Goal: Information Seeking & Learning: Learn about a topic

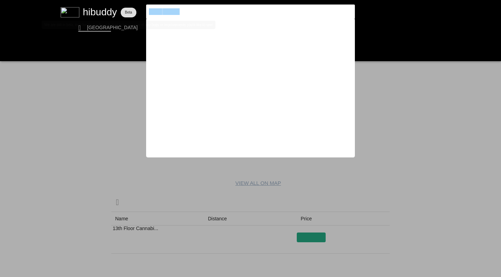
drag, startPoint x: 189, startPoint y: 12, endPoint x: 94, endPoint y: -7, distance: 97.0
click at [94, 0] on html "We are still in beta, look for the feedback button to let us know of any bugs o…" at bounding box center [250, 0] width 501 height 0
click at [195, 13] on input "thriftywhite widow" at bounding box center [244, 11] width 191 height 6
type input "thrifty"
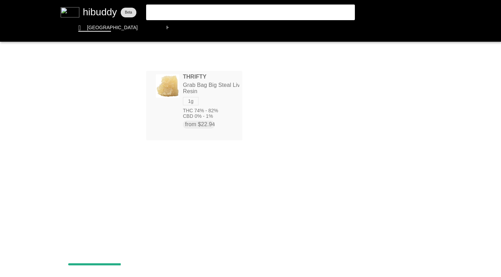
click at [178, 86] on flt-glass-pane at bounding box center [250, 138] width 501 height 277
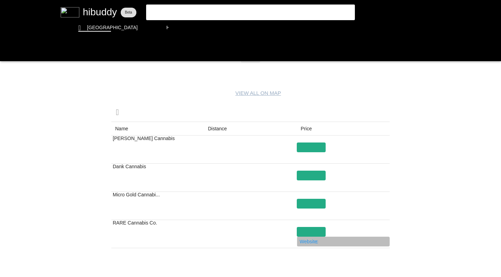
click at [310, 243] on flt-glass-pane at bounding box center [250, 138] width 501 height 277
click at [310, 185] on flt-glass-pane at bounding box center [250, 138] width 501 height 277
click at [304, 158] on flt-glass-pane at bounding box center [250, 138] width 501 height 277
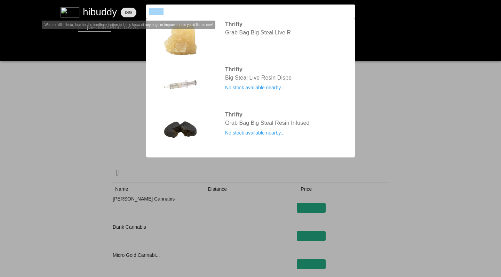
drag, startPoint x: 174, startPoint y: 12, endPoint x: 119, endPoint y: 6, distance: 54.6
click at [119, 6] on flt-glass-pane at bounding box center [250, 138] width 501 height 277
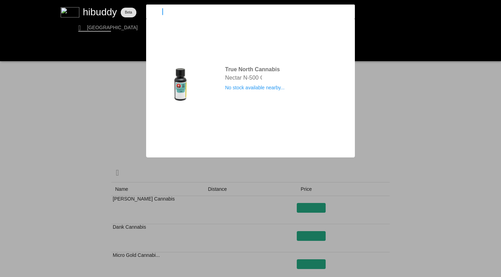
type input "nectur"
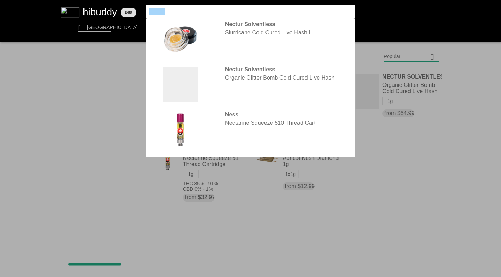
drag, startPoint x: 165, startPoint y: 13, endPoint x: 135, endPoint y: 4, distance: 31.6
click at [135, 4] on flt-glass-pane at bounding box center [250, 138] width 501 height 277
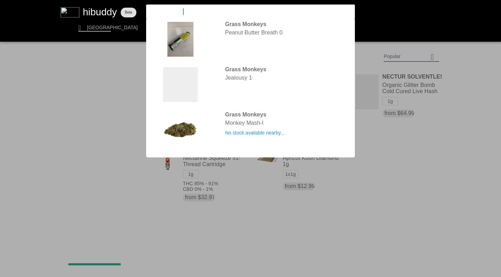
type input "grass monkeys"
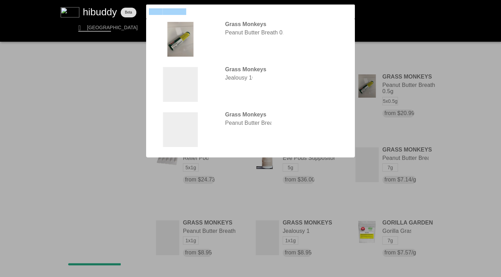
drag, startPoint x: 187, startPoint y: 11, endPoint x: 88, endPoint y: 5, distance: 99.0
click at [88, 5] on flt-glass-pane at bounding box center [250, 138] width 501 height 277
type input "uncommon"
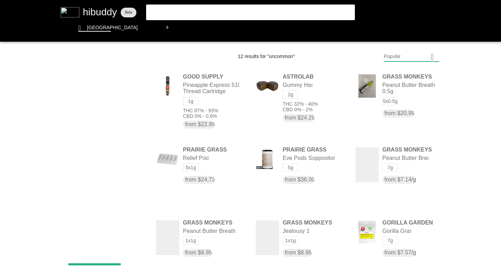
click at [187, 10] on flt-glass-pane at bounding box center [250, 138] width 501 height 277
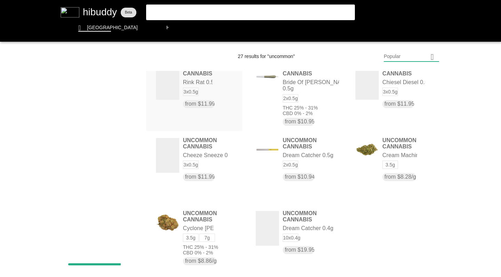
click at [169, 87] on flt-glass-pane at bounding box center [250, 138] width 501 height 277
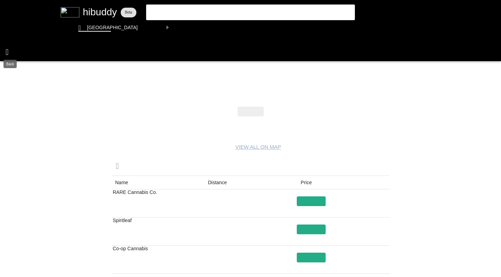
click at [8, 53] on flt-glass-pane at bounding box center [250, 138] width 501 height 277
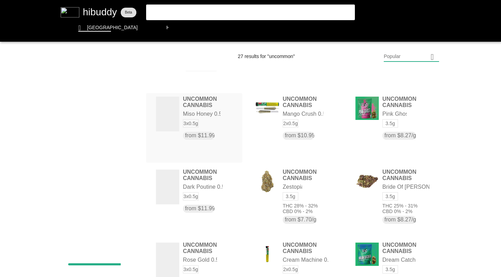
click at [167, 113] on flt-glass-pane at bounding box center [250, 138] width 501 height 277
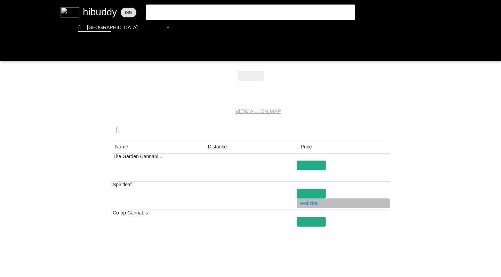
click at [307, 202] on flt-glass-pane at bounding box center [250, 138] width 501 height 277
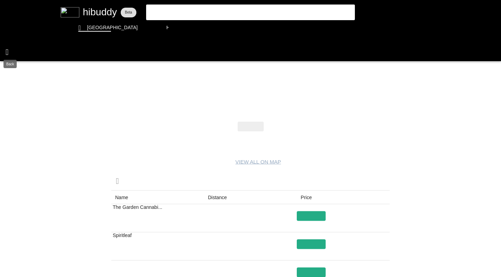
click at [8, 49] on flt-glass-pane at bounding box center [250, 138] width 501 height 277
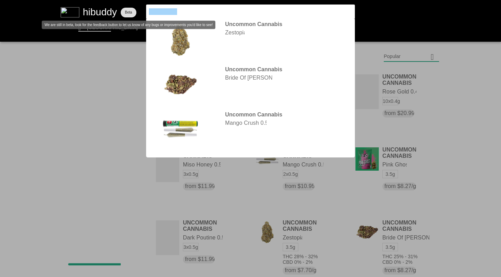
drag, startPoint x: 180, startPoint y: 12, endPoint x: 105, endPoint y: 5, distance: 75.8
click at [105, 5] on flt-glass-pane at bounding box center [250, 138] width 501 height 277
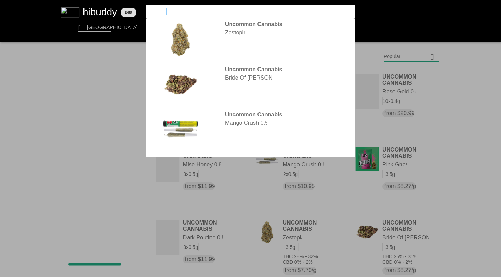
type input "wildcard"
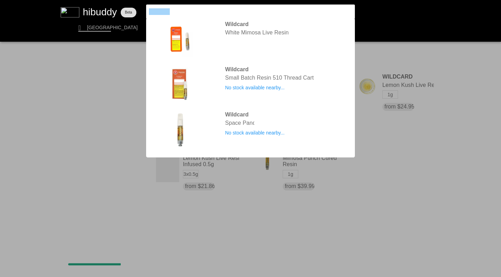
drag, startPoint x: 172, startPoint y: 10, endPoint x: 125, endPoint y: 6, distance: 47.6
click at [125, 6] on flt-glass-pane at bounding box center [250, 138] width 501 height 277
type input "sweetgrass"
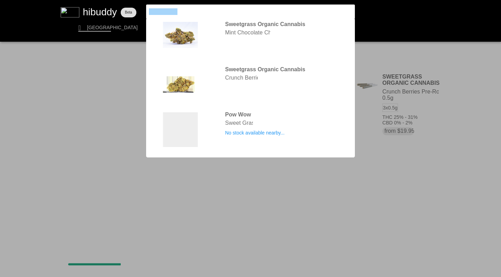
drag, startPoint x: 183, startPoint y: 14, endPoint x: 88, endPoint y: 11, distance: 95.4
click at [88, 11] on flt-glass-pane at bounding box center [250, 138] width 501 height 277
type input "sugr"
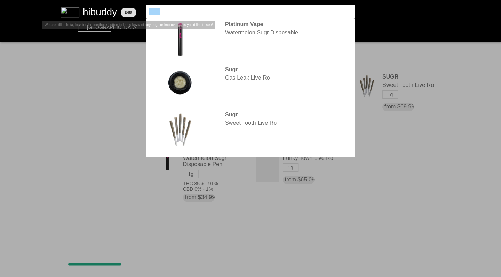
drag, startPoint x: 170, startPoint y: 12, endPoint x: 120, endPoint y: 12, distance: 50.8
click at [120, 12] on flt-glass-pane at bounding box center [250, 138] width 501 height 277
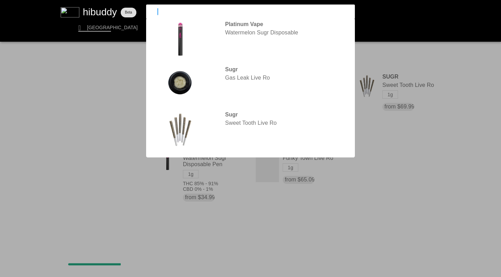
type input "sitka"
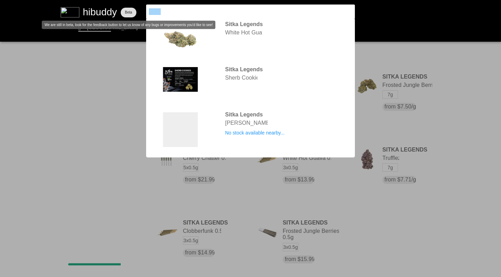
drag, startPoint x: 167, startPoint y: 12, endPoint x: 133, endPoint y: 10, distance: 34.9
click at [133, 10] on flt-glass-pane at bounding box center [250, 138] width 501 height 277
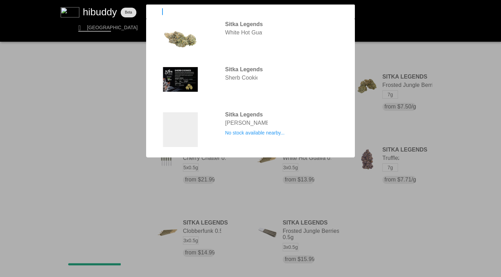
type input "simply"
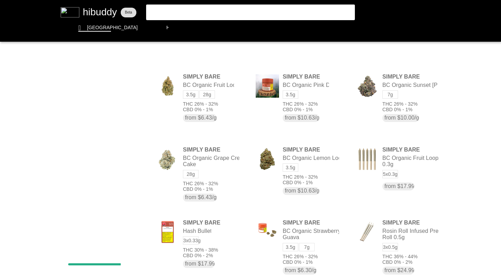
click at [386, 58] on flt-glass-pane at bounding box center [250, 138] width 501 height 277
click at [390, 106] on flt-glass-pane at bounding box center [250, 138] width 501 height 277
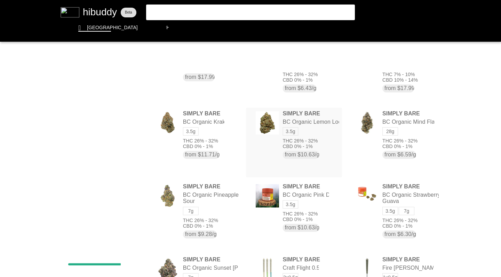
click at [266, 121] on flt-glass-pane at bounding box center [250, 138] width 501 height 277
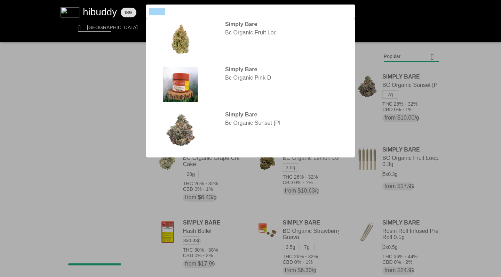
drag, startPoint x: 176, startPoint y: 15, endPoint x: 126, endPoint y: 6, distance: 50.4
click at [126, 6] on flt-glass-pane at bounding box center [250, 138] width 501 height 277
type input "plaid trout"
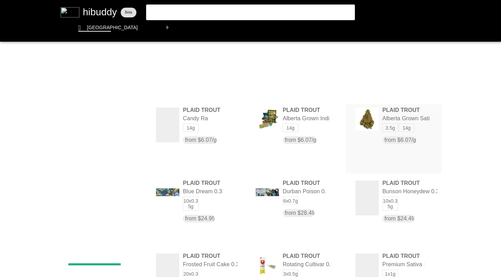
click at [375, 126] on flt-glass-pane at bounding box center [250, 138] width 501 height 277
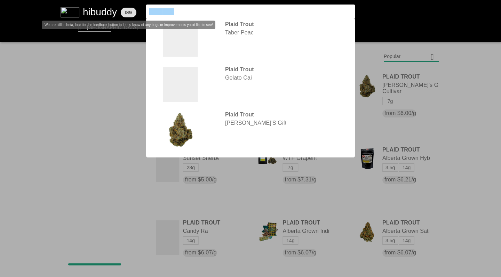
drag, startPoint x: 182, startPoint y: 10, endPoint x: 122, endPoint y: 6, distance: 60.4
click at [122, 6] on flt-glass-pane at bounding box center [250, 138] width 501 height 277
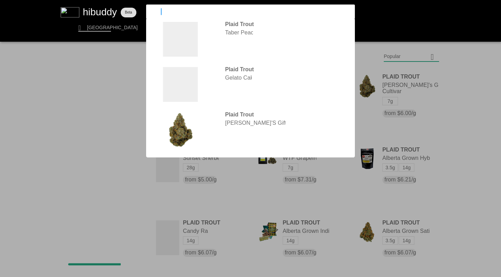
type input "pistol"
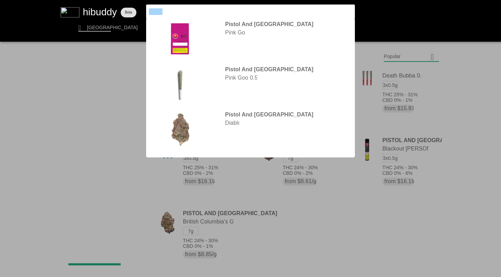
drag, startPoint x: 169, startPoint y: 11, endPoint x: 142, endPoint y: 10, distance: 27.5
click at [142, 10] on flt-glass-pane at bounding box center [250, 138] width 501 height 277
type input "four54"
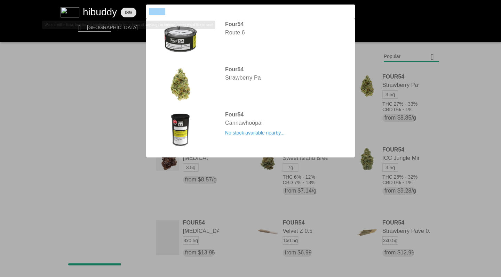
drag, startPoint x: 169, startPoint y: 11, endPoint x: 117, endPoint y: 9, distance: 52.6
click at [117, 9] on flt-glass-pane at bounding box center [250, 138] width 501 height 277
type input "coast"
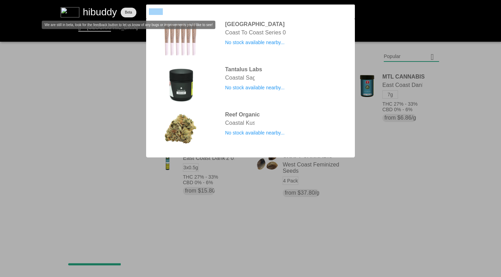
drag, startPoint x: 167, startPoint y: 14, endPoint x: 124, endPoint y: 6, distance: 43.9
click at [124, 6] on flt-glass-pane at bounding box center [250, 138] width 501 height 277
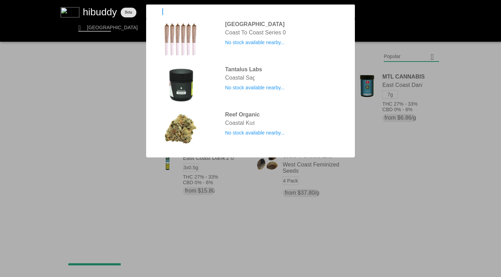
type input "nectur"
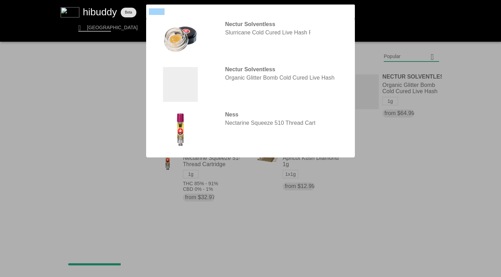
drag, startPoint x: 168, startPoint y: 13, endPoint x: 139, endPoint y: 8, distance: 30.1
click at [139, 8] on flt-glass-pane at bounding box center [250, 138] width 501 height 277
type input "carmel"
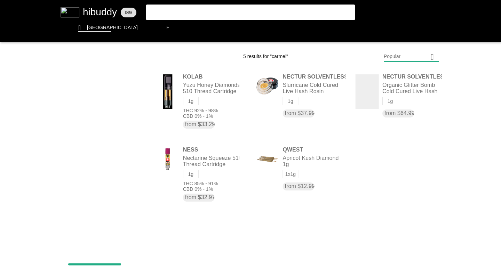
click at [183, 8] on flt-glass-pane at bounding box center [250, 138] width 501 height 277
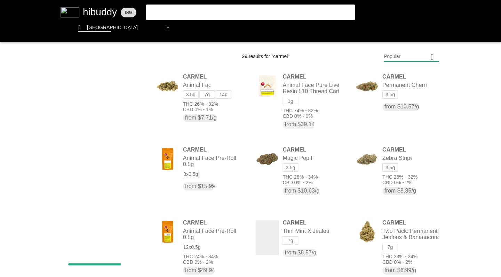
click at [392, 56] on flt-glass-pane at bounding box center [250, 138] width 501 height 277
click at [391, 103] on flt-glass-pane at bounding box center [250, 138] width 501 height 277
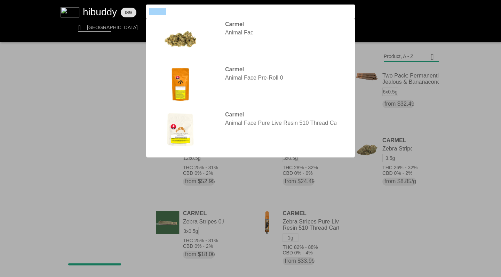
drag, startPoint x: 171, startPoint y: 11, endPoint x: 135, endPoint y: 5, distance: 36.8
click at [135, 6] on flt-glass-pane at bounding box center [250, 138] width 501 height 277
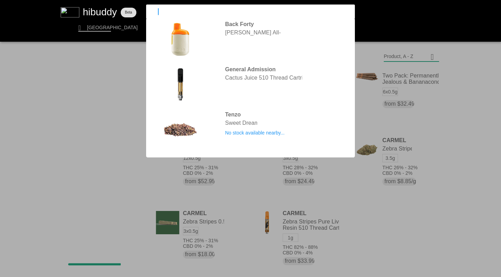
type input "1964"
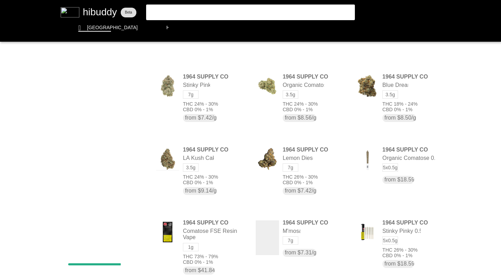
click at [402, 53] on flt-glass-pane at bounding box center [250, 138] width 501 height 277
click at [395, 107] on flt-glass-pane at bounding box center [250, 138] width 501 height 277
